Goal: Task Accomplishment & Management: Manage account settings

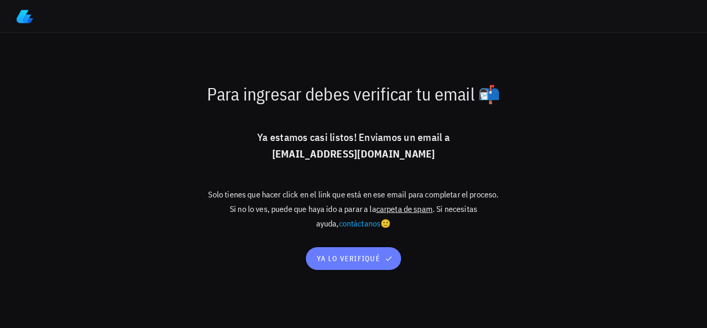
drag, startPoint x: 357, startPoint y: 261, endPoint x: 588, endPoint y: 220, distance: 234.6
click at [588, 220] on div "Para ingresar debes verificar tu email 📬 Ya estamos casi listos! Enviamos un em…" at bounding box center [354, 180] width 614 height 207
click at [341, 257] on span "ya lo verifiqué" at bounding box center [353, 258] width 75 height 9
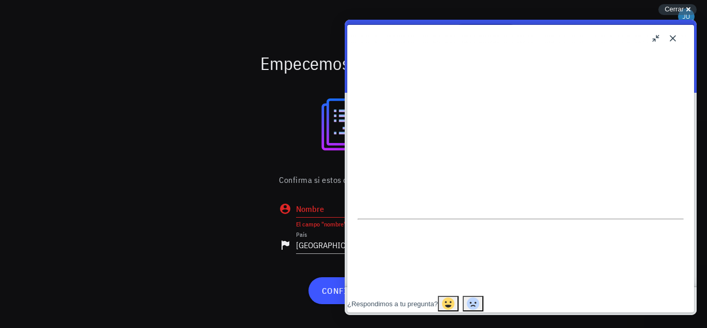
scroll to position [207, 0]
click at [673, 34] on button "Close" at bounding box center [673, 38] width 17 height 17
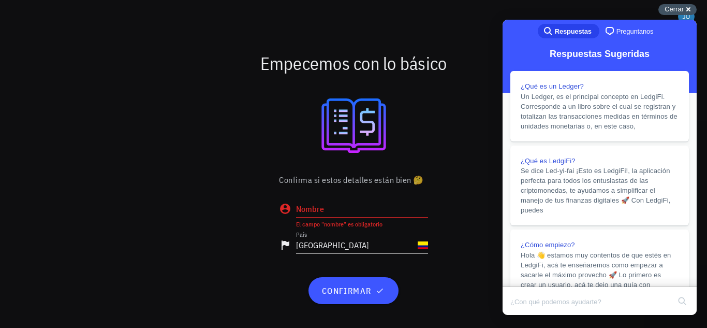
click at [682, 9] on span "Cerrar" at bounding box center [674, 9] width 19 height 8
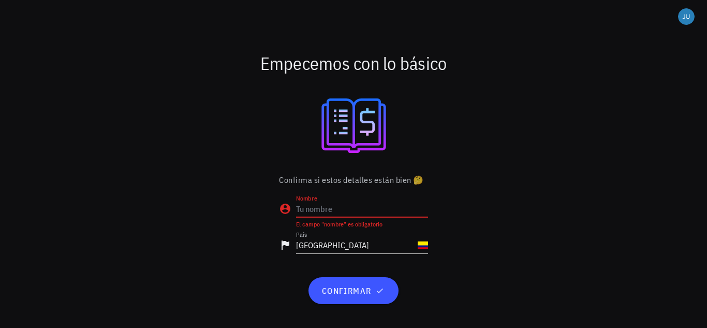
click at [343, 205] on input "Nombre" at bounding box center [362, 208] width 132 height 17
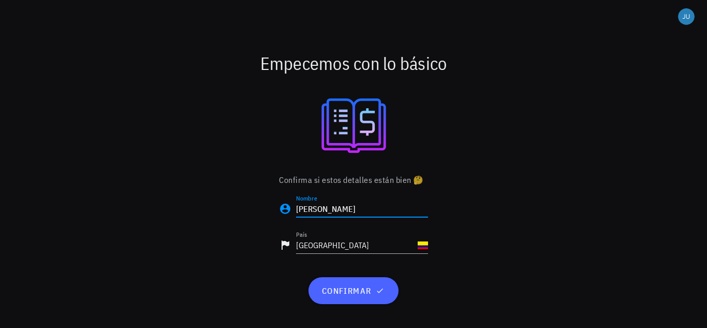
type input "[PERSON_NAME]"
click at [339, 292] on span "confirmar" at bounding box center [353, 290] width 65 height 10
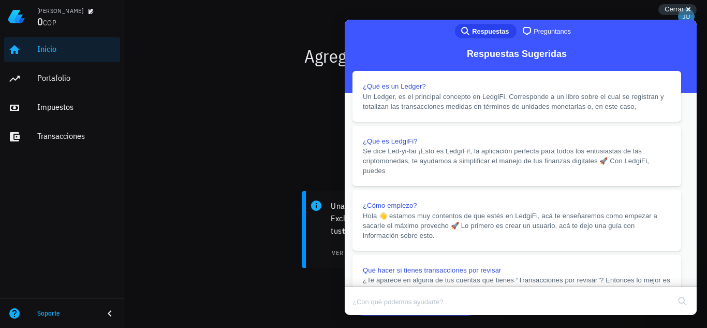
click at [364, 315] on button "Close" at bounding box center [354, 321] width 19 height 13
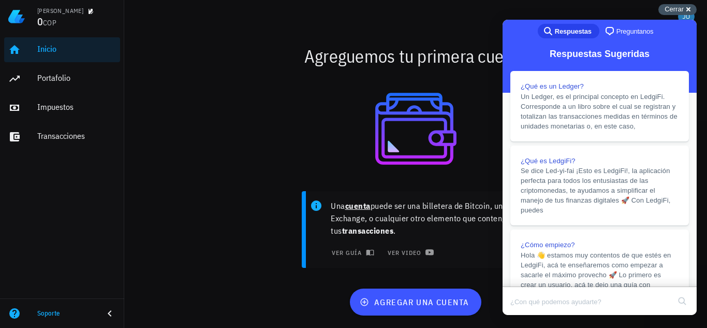
click at [683, 5] on span "Cerrar" at bounding box center [674, 9] width 19 height 8
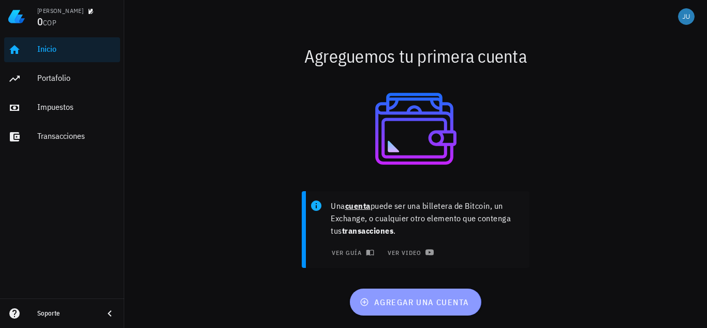
click at [432, 297] on span "agregar una cuenta" at bounding box center [415, 302] width 107 height 10
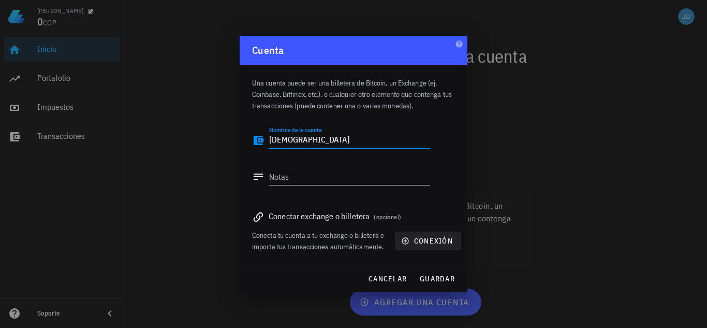
type textarea "[DEMOGRAPHIC_DATA]"
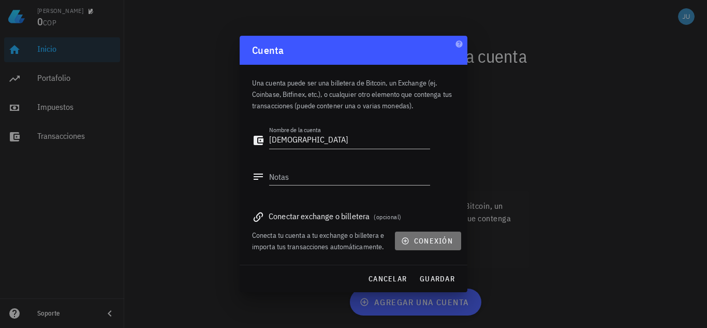
click at [408, 238] on icon "button" at bounding box center [405, 241] width 8 height 8
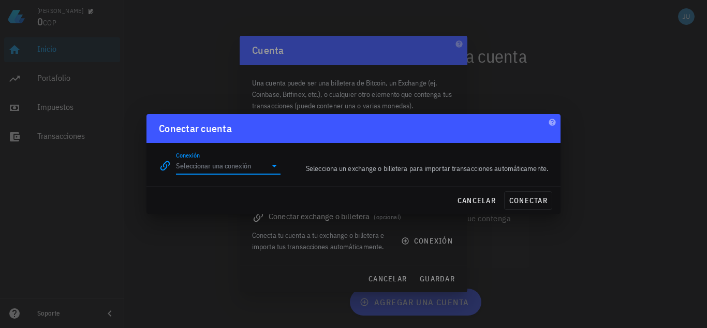
click at [237, 166] on input "Conexión" at bounding box center [221, 165] width 90 height 17
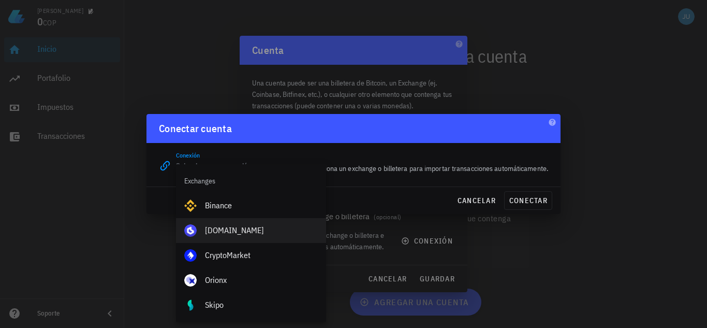
click at [240, 231] on div "[DOMAIN_NAME]" at bounding box center [261, 230] width 113 height 10
type input "[DOMAIN_NAME]"
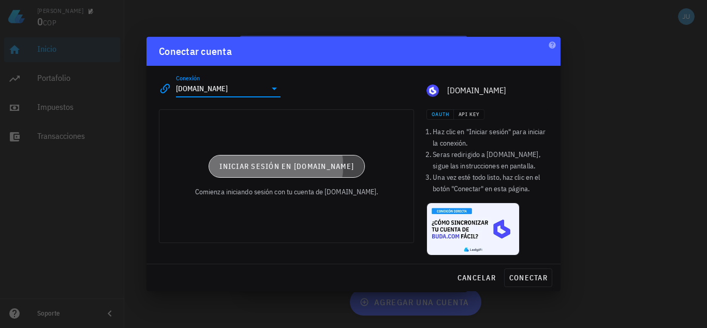
click at [320, 159] on button "Iniciar sesión en [DOMAIN_NAME]" at bounding box center [287, 166] width 156 height 23
